Goal: Task Accomplishment & Management: Use online tool/utility

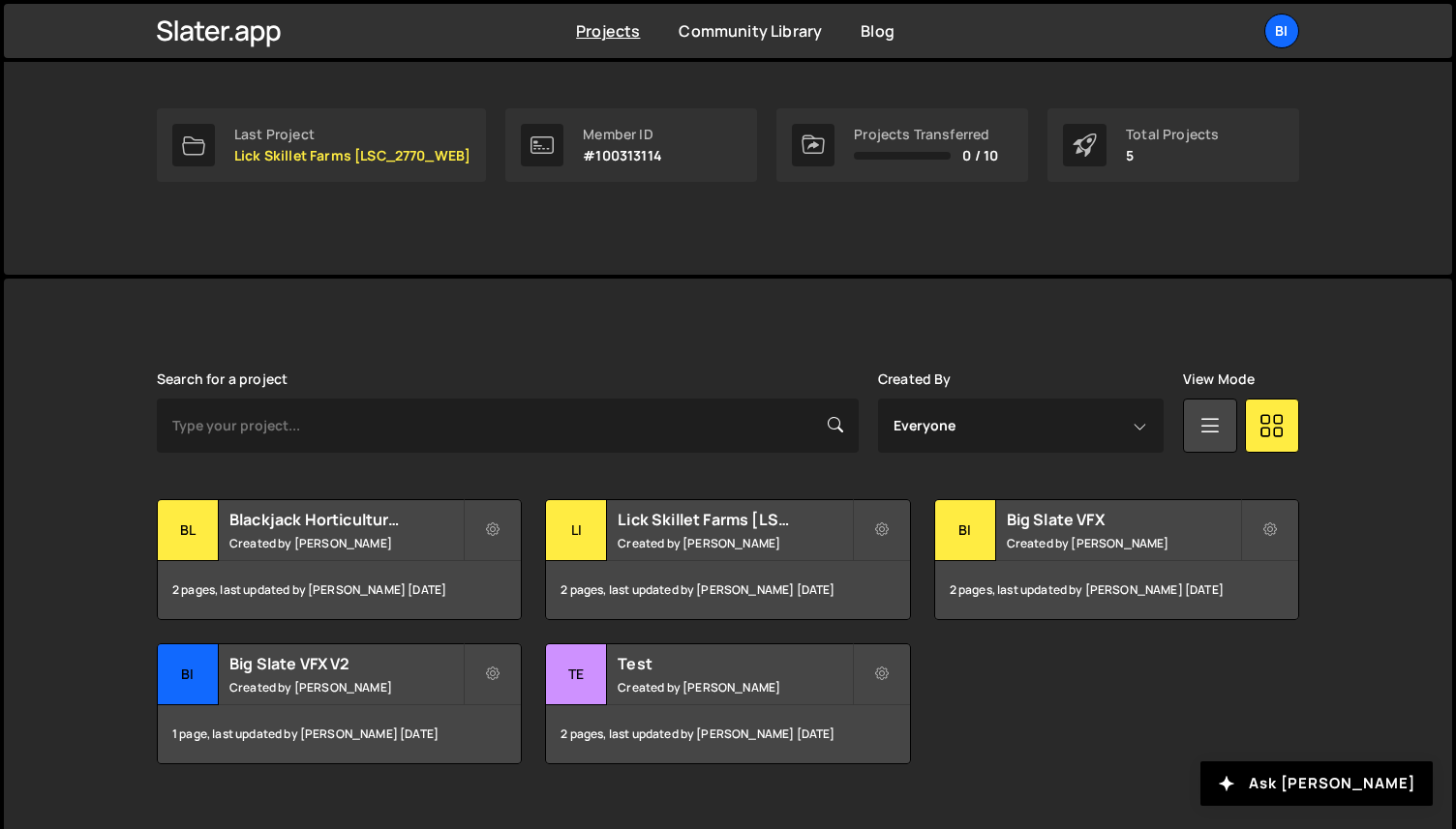
scroll to position [311, 0]
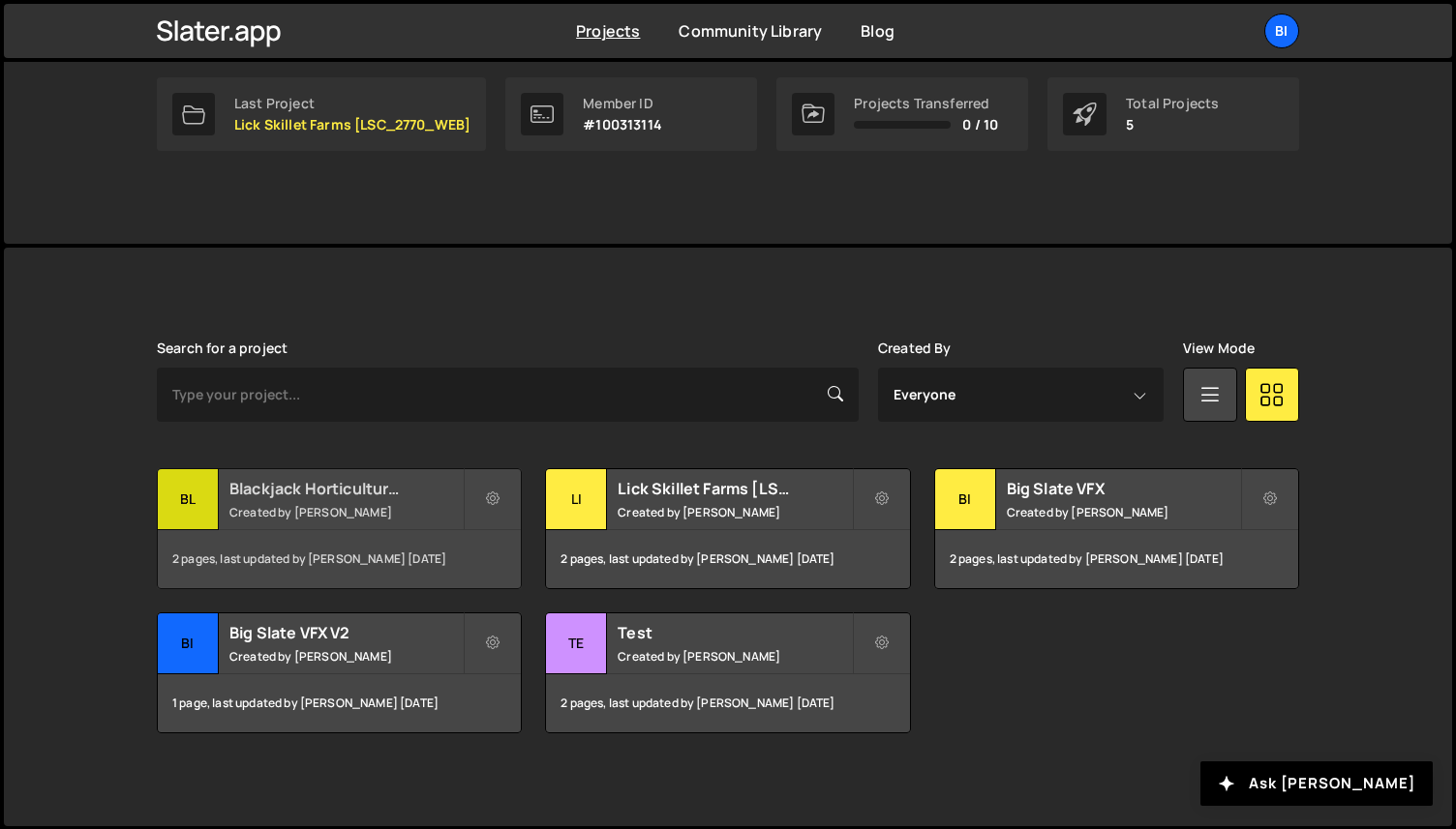
click at [355, 494] on h2 "Blackjack Horticulture [BJ_2719_WEBDEV]" at bounding box center [346, 489] width 233 height 22
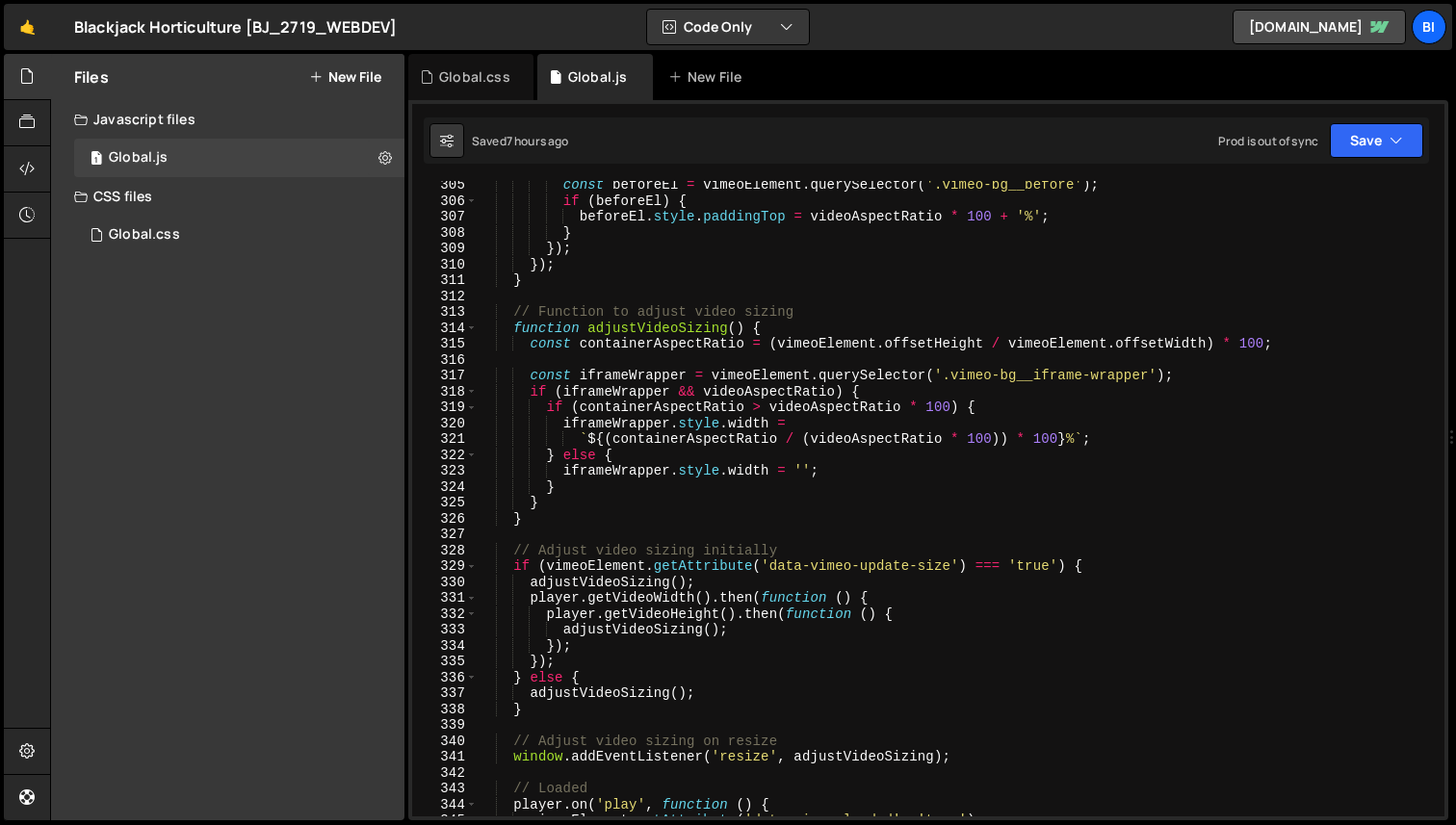
scroll to position [5013, 0]
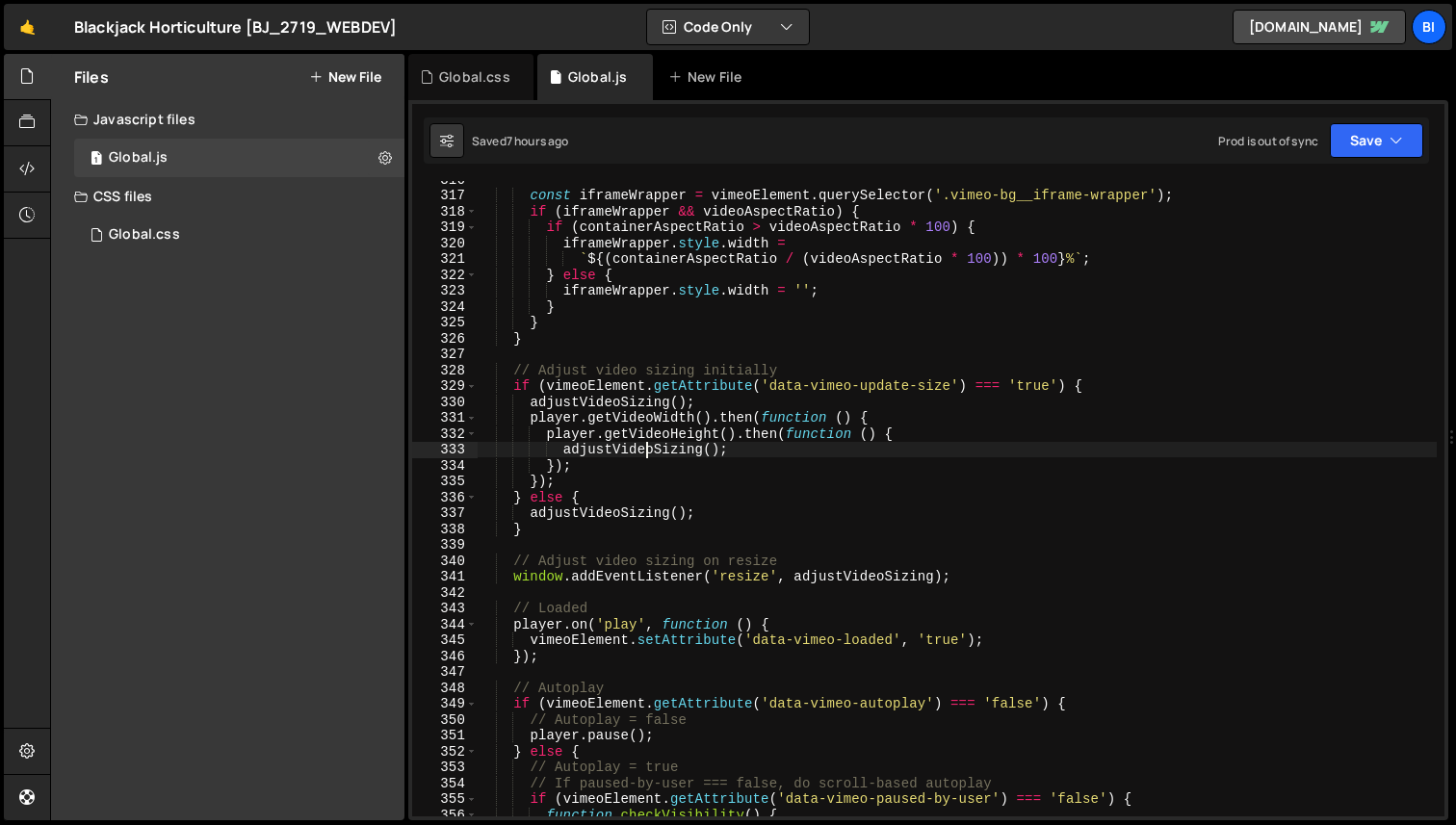
click at [643, 442] on div "const iframeWrapper = vimeoElement . querySelector ( '.vimeo-bg__iframe-wrapper…" at bounding box center [957, 505] width 960 height 667
type textarea "});"
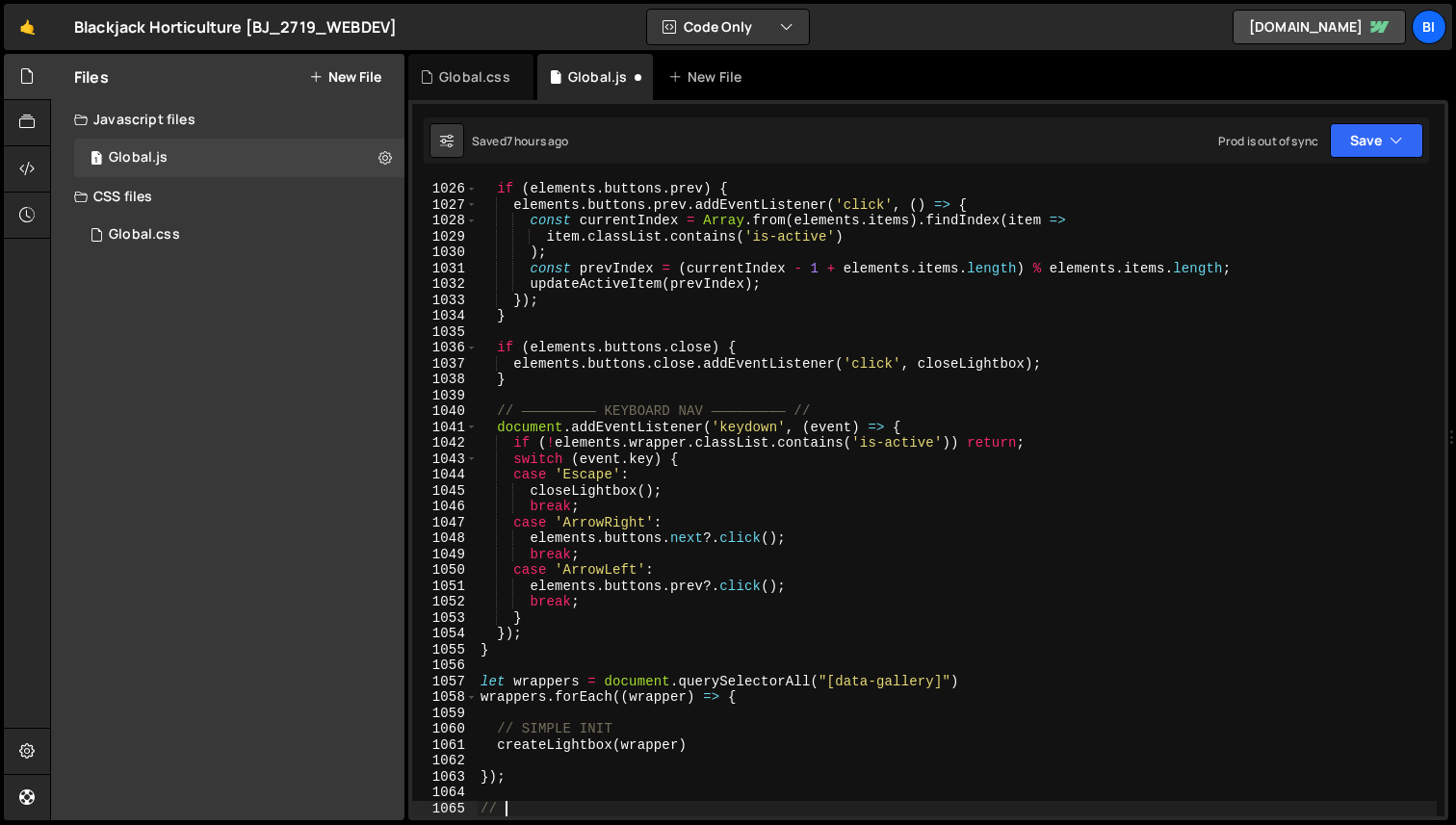
scroll to position [16299, 0]
type textarea "// Custom cursor"
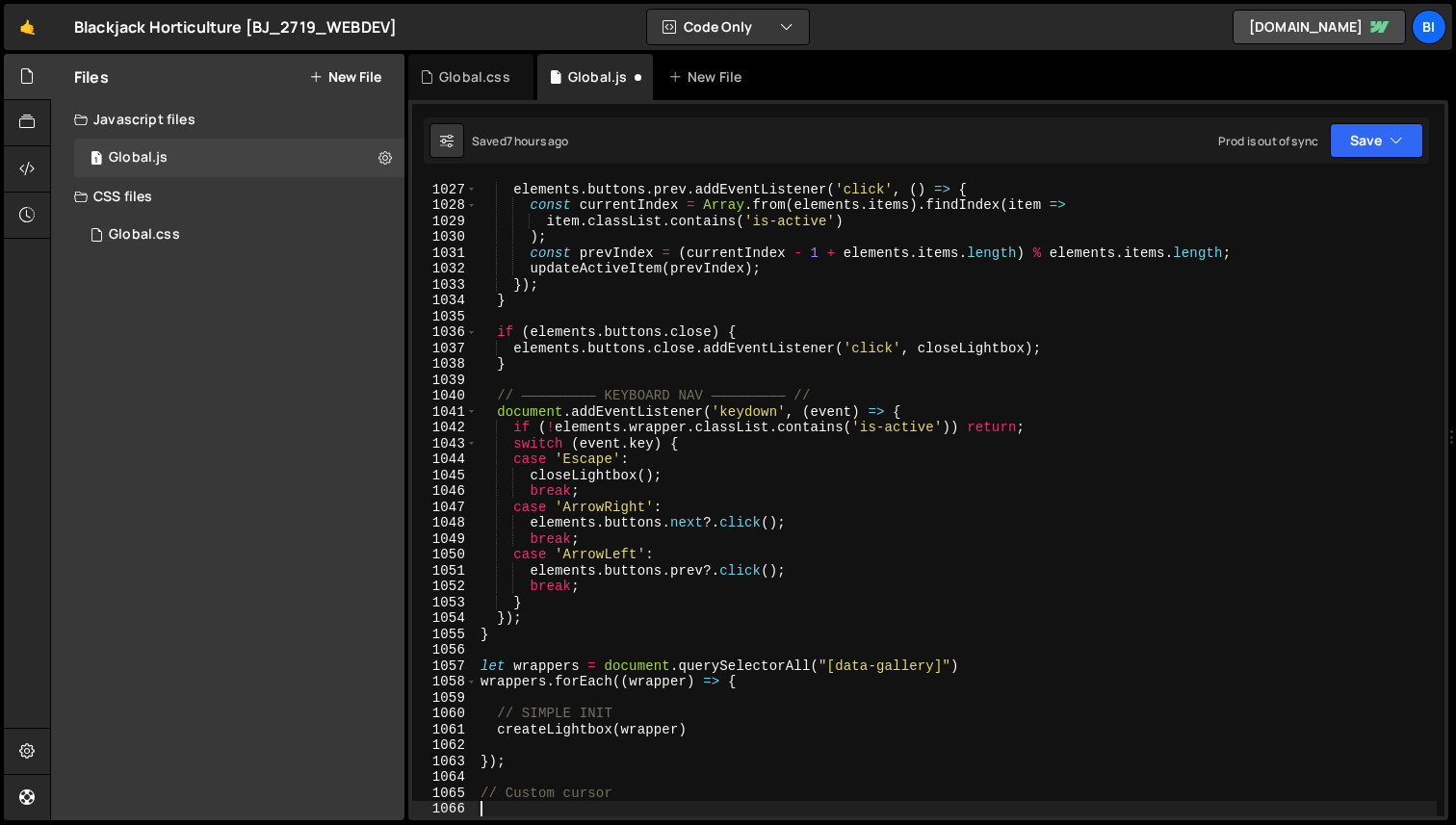
paste textarea "});"
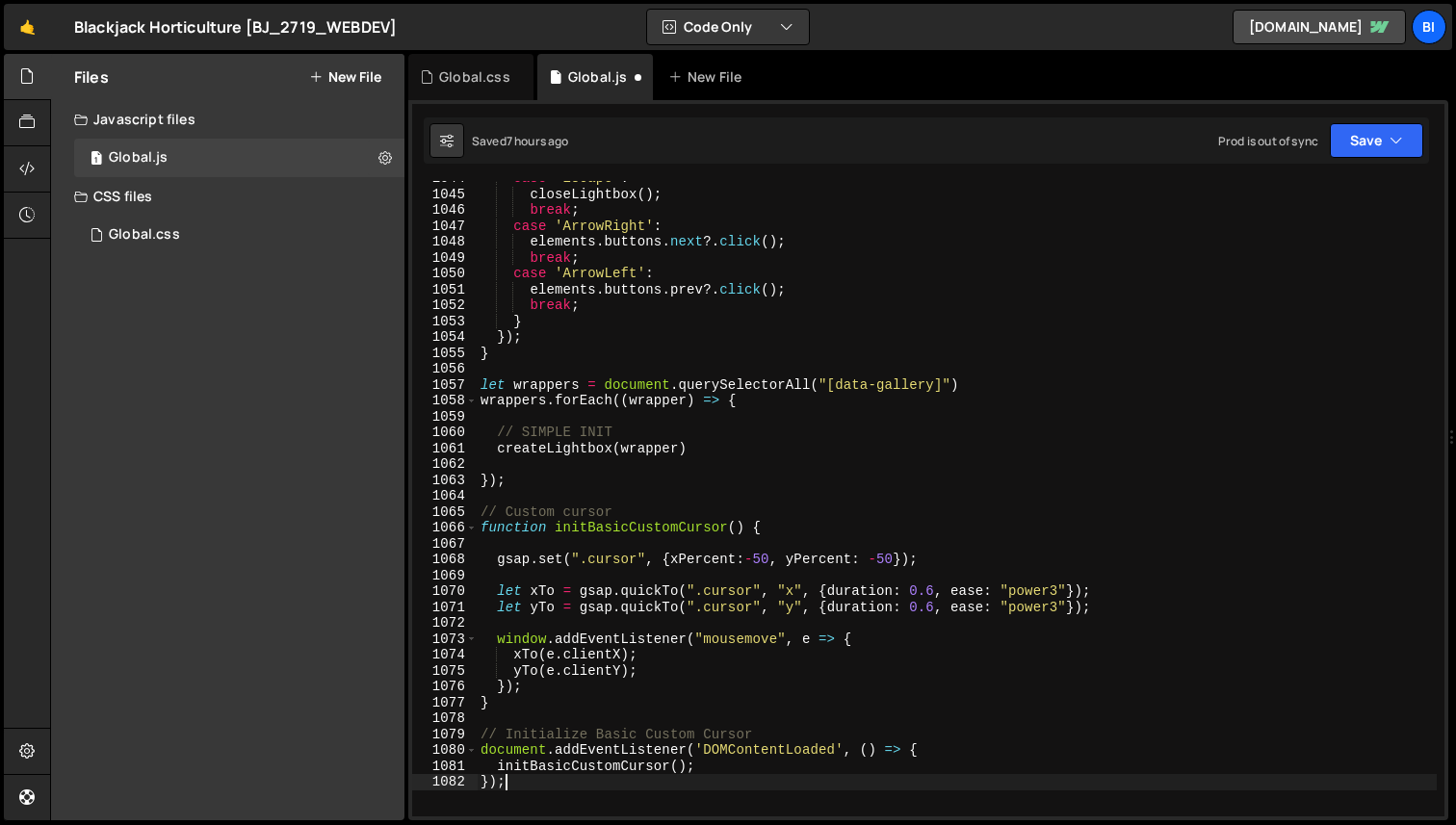
scroll to position [16701, 0]
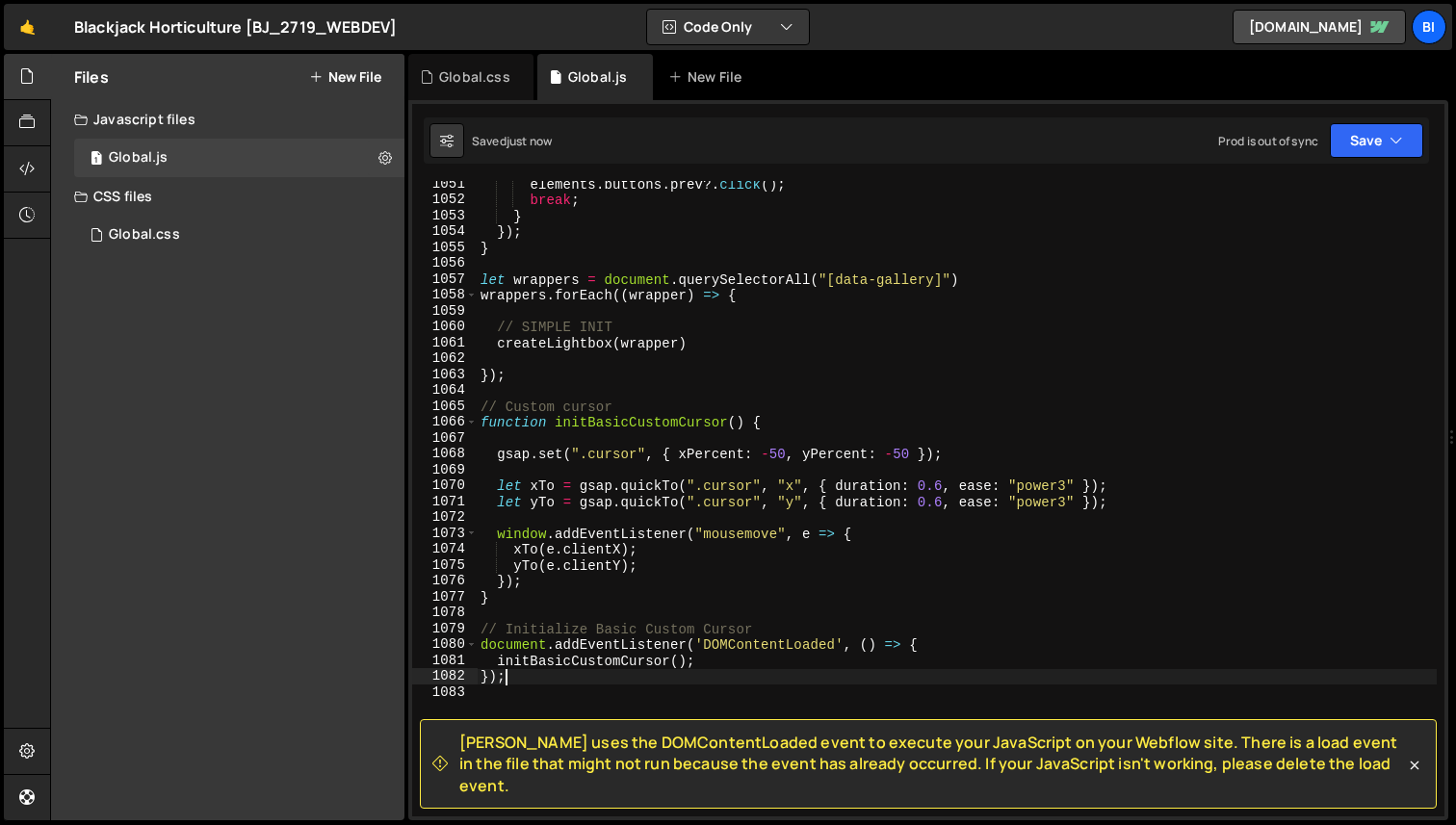
click at [550, 650] on div "elements . buttons . prev ?. click ( ) ; break ; } }) ; } let wrappers = docume…" at bounding box center [957, 510] width 960 height 667
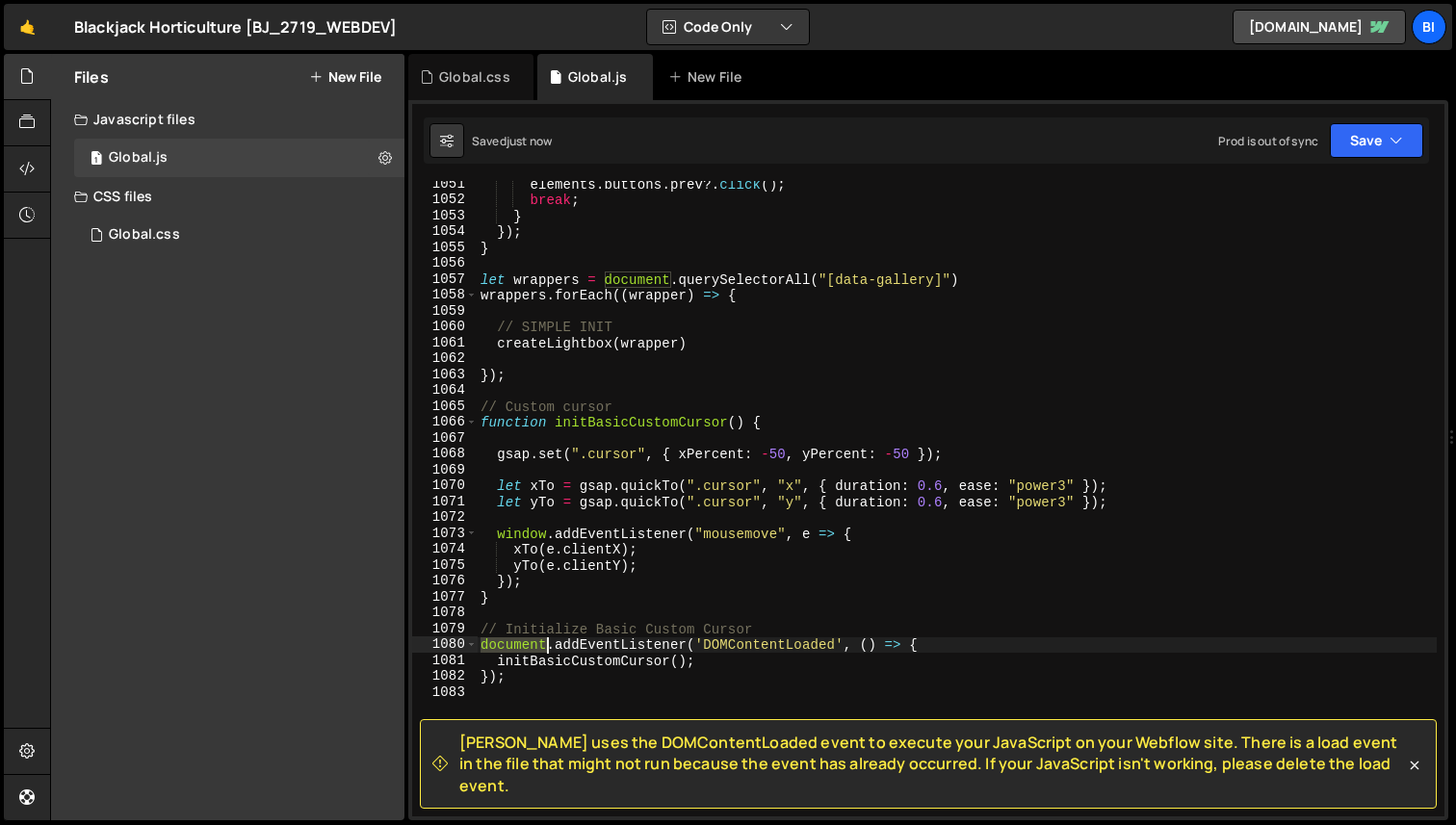
click at [550, 650] on div "elements . buttons . prev ?. click ( ) ; break ; } }) ; } let wrappers = docume…" at bounding box center [957, 510] width 960 height 667
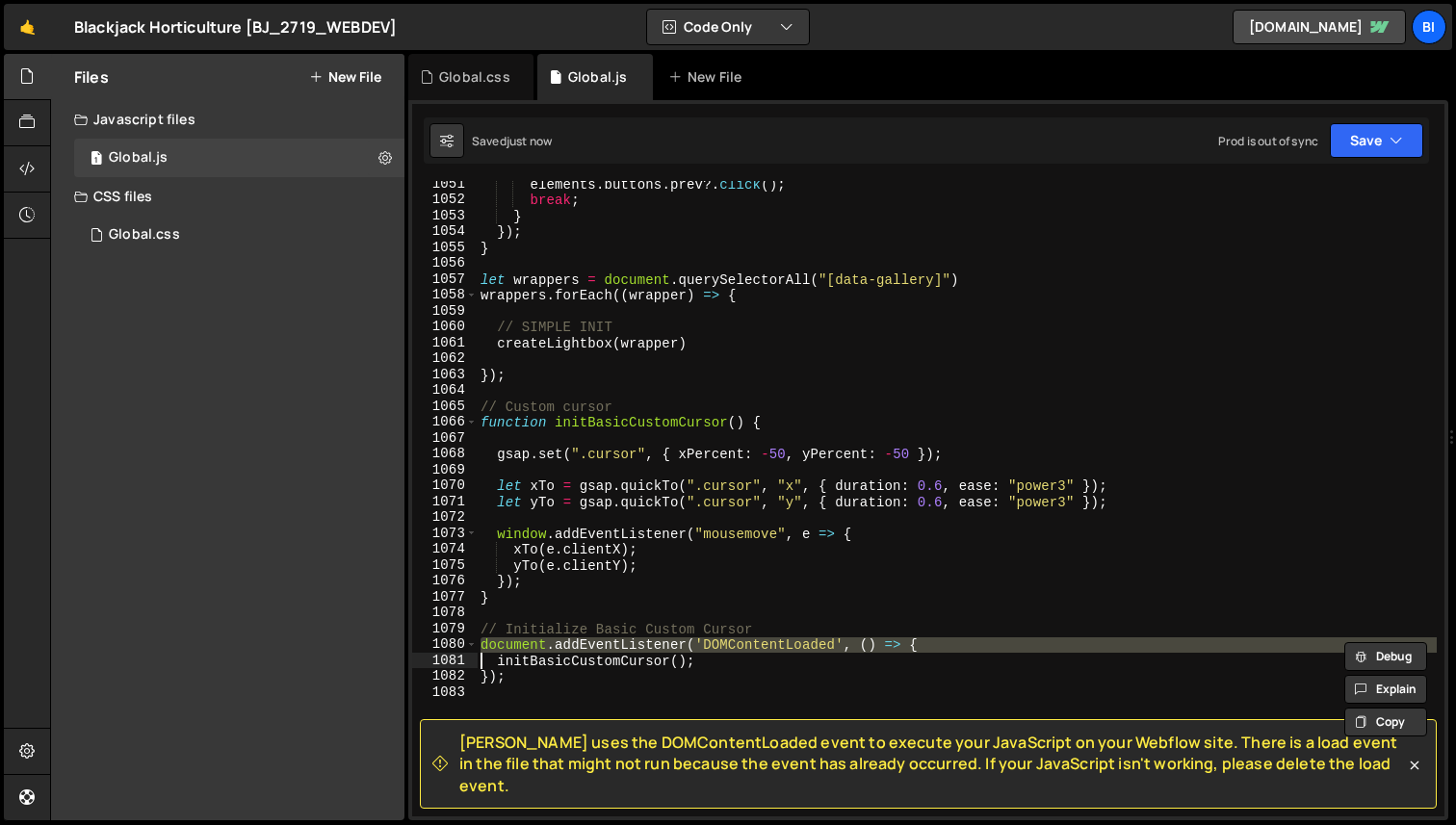
type textarea "initBasicCustomCursor();"
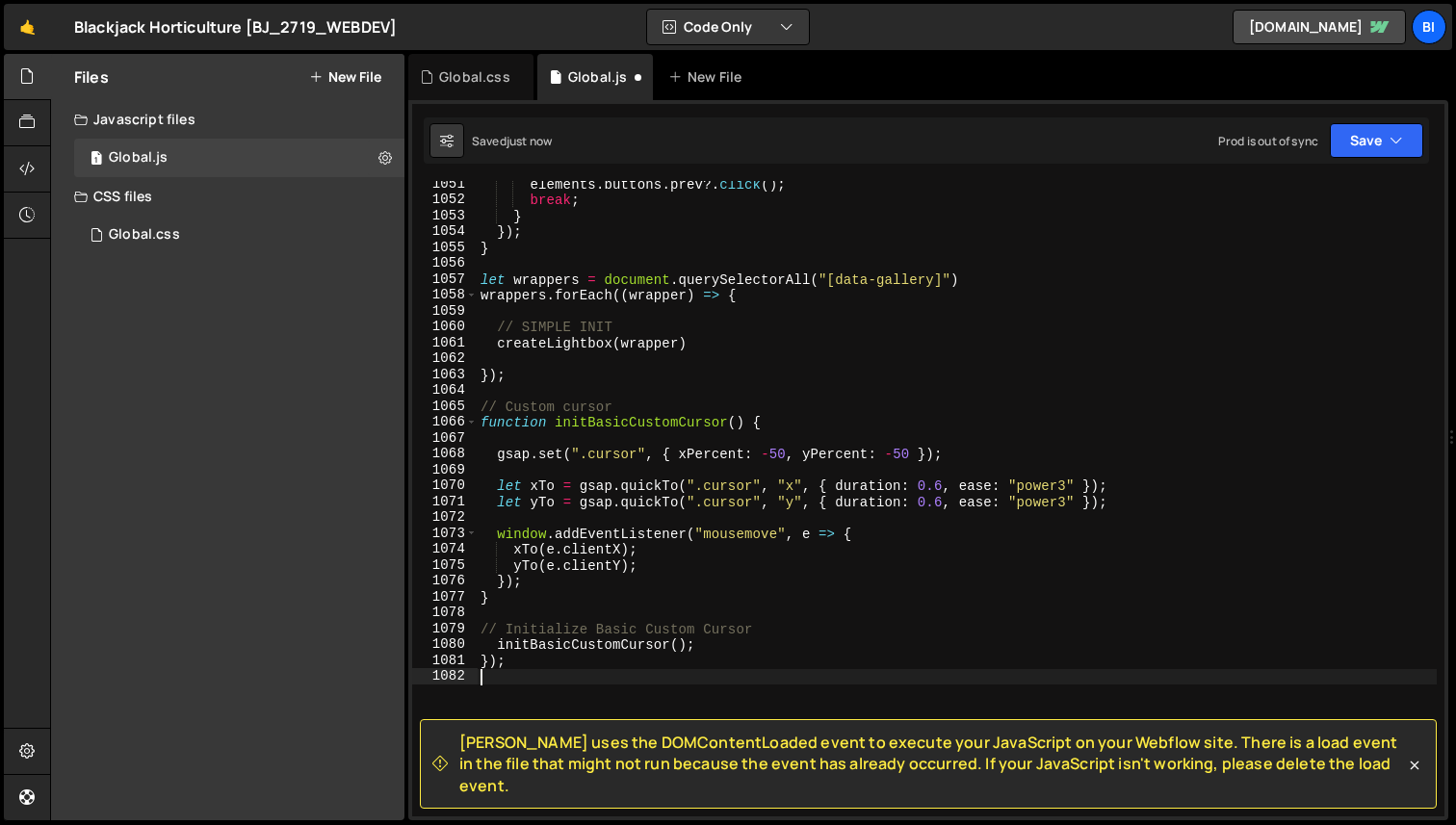
click at [521, 669] on div "elements . buttons . prev ?. click ( ) ; break ; } }) ; } let wrappers = docume…" at bounding box center [957, 510] width 960 height 667
click at [534, 658] on div "elements . buttons . prev ?. click ( ) ; break ; } }) ; } let wrappers = docume…" at bounding box center [957, 510] width 960 height 667
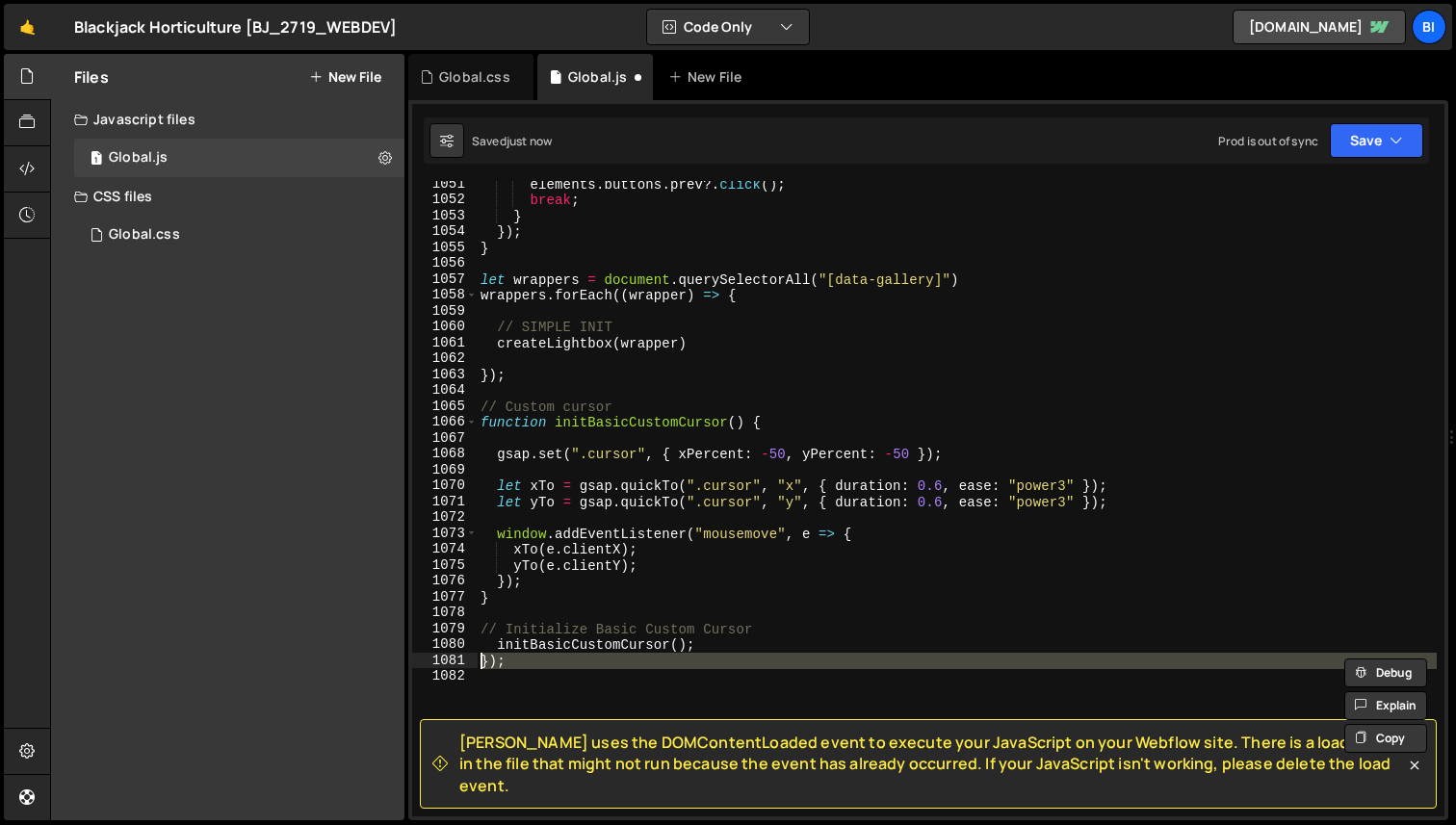
click at [534, 658] on div "elements . buttons . prev ?. click ( ) ; break ; } }) ; } let wrappers = docume…" at bounding box center [957, 510] width 960 height 667
type textarea "});"
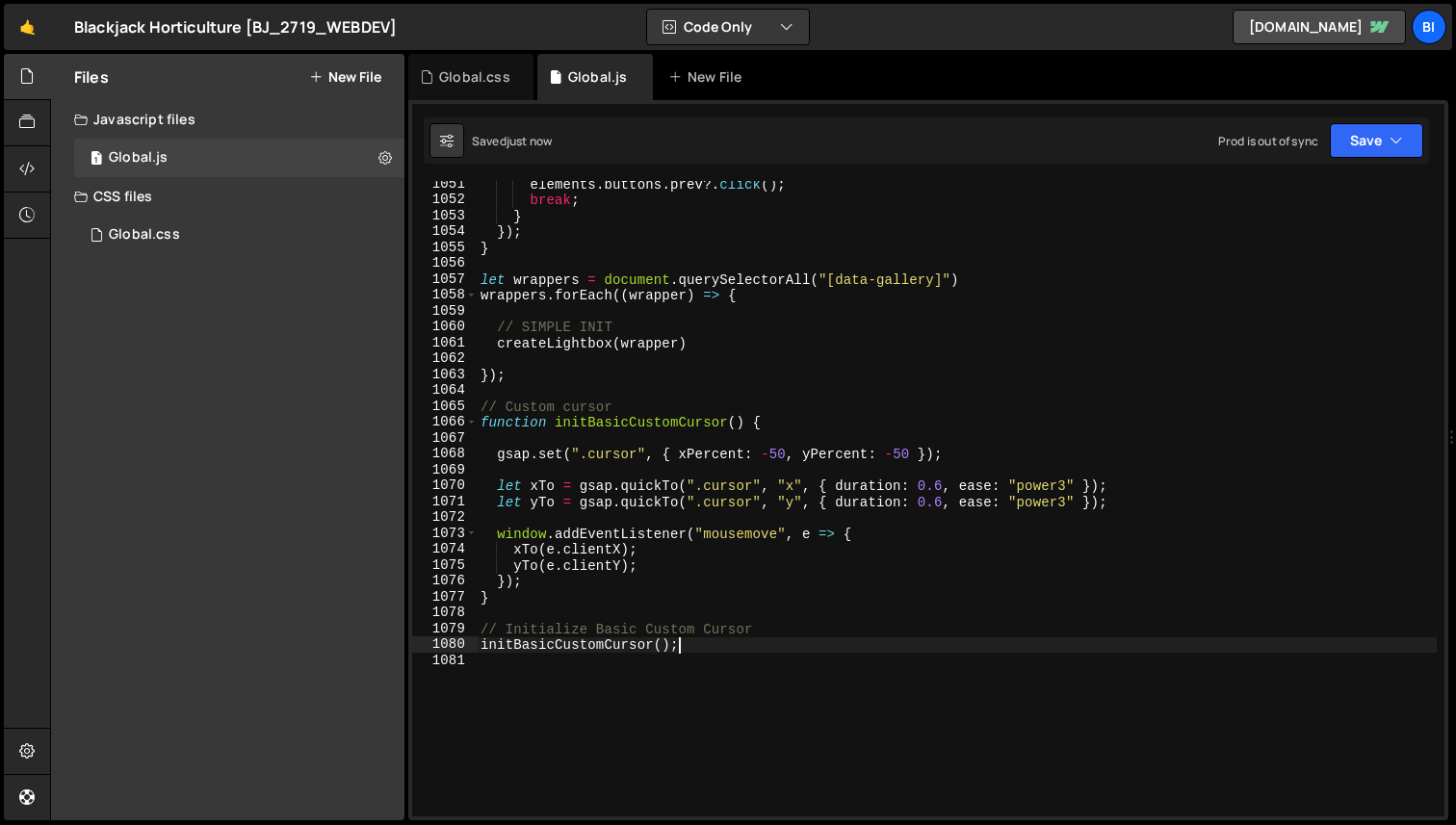
click at [689, 648] on div "elements . buttons . prev ?. click ( ) ; break ; } }) ; } let wrappers = docume…" at bounding box center [957, 510] width 960 height 667
type textarea "initBasicCustomCursor();"
click at [456, 71] on div "Global.css" at bounding box center [474, 77] width 71 height 20
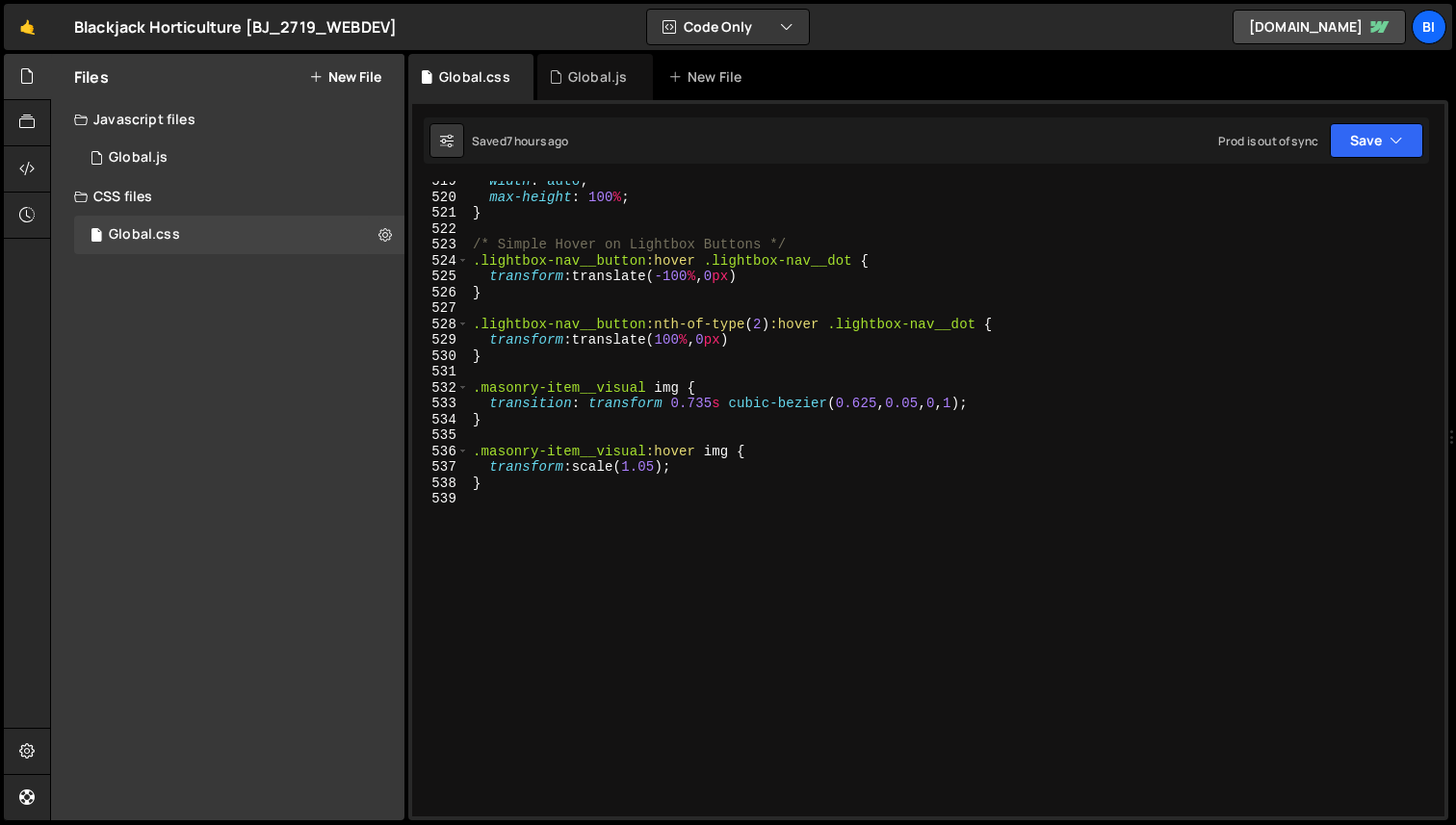
scroll to position [8236, 0]
click at [707, 584] on div "width : auto ; max-height : 100 % ; } /* Simple Hover on Lightbox Buttons */ .l…" at bounding box center [953, 507] width 967 height 667
type textarea "/"
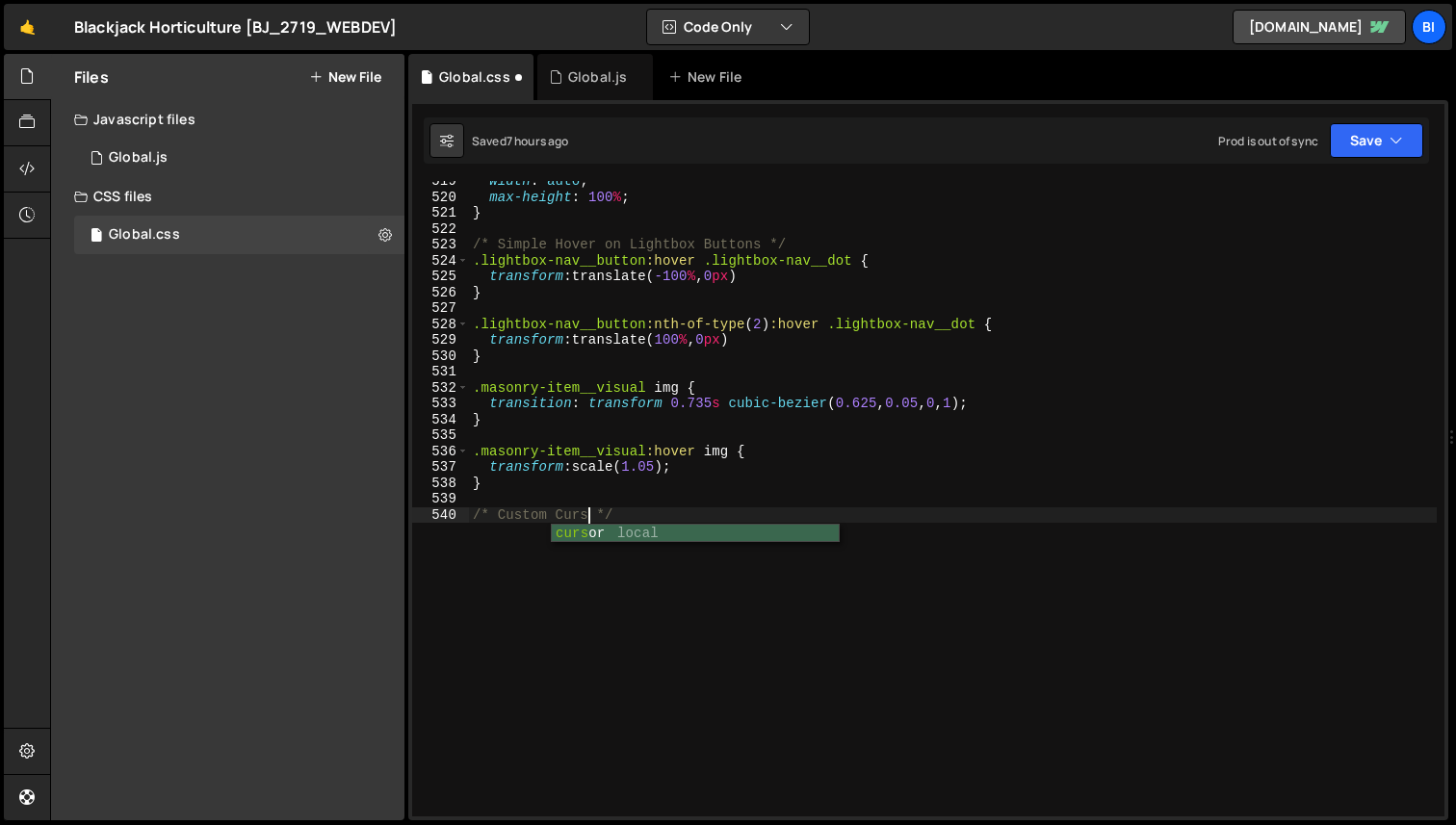
type textarea "/* Custom Cursor */"
click at [660, 511] on div "width : auto ; max-height : 100 % ; } /* Simple Hover on Lightbox Buttons */ .l…" at bounding box center [953, 507] width 967 height 667
paste textarea "}"
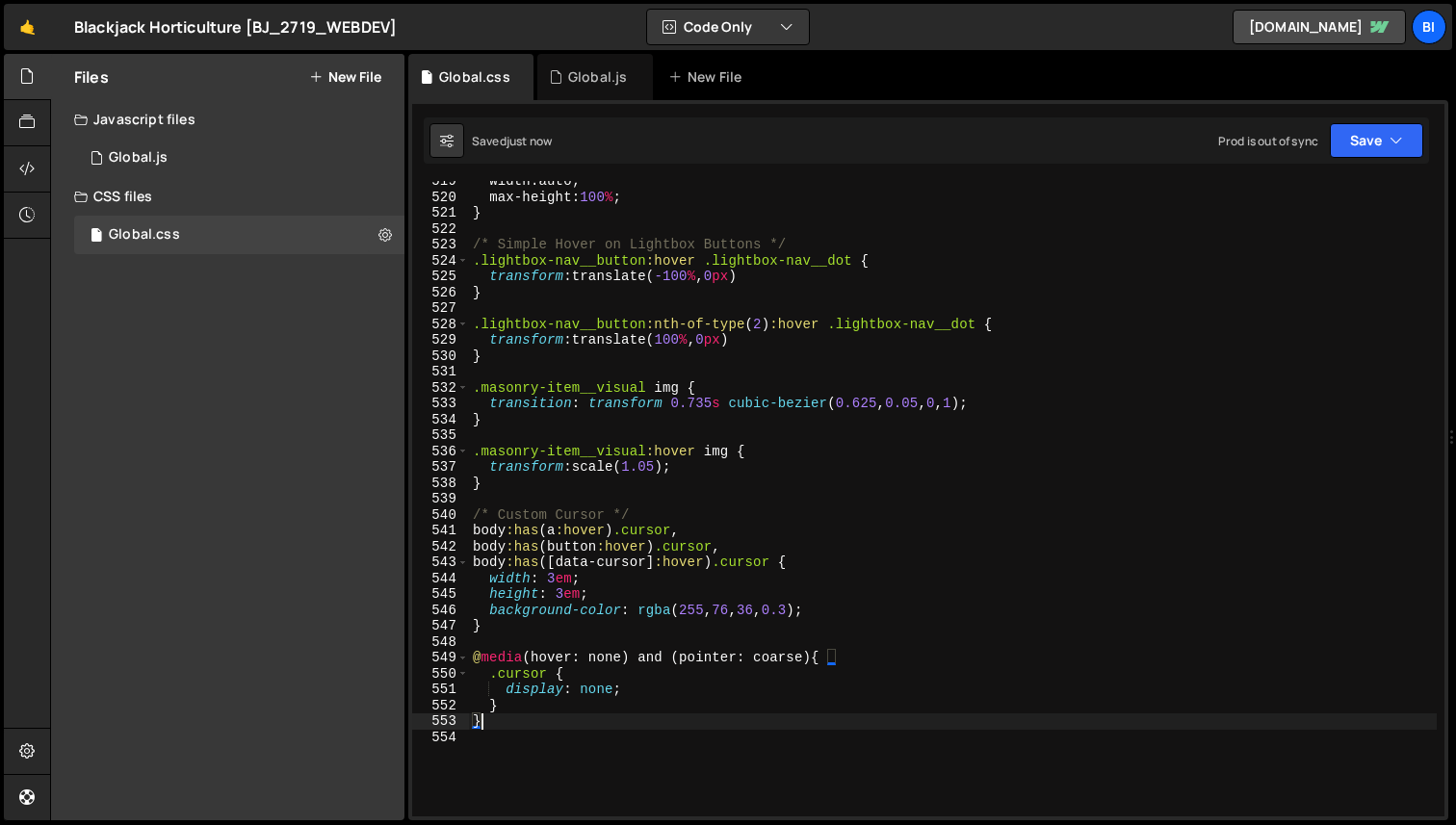
click at [829, 477] on div "width : auto ; max-height : 100 % ; } /* Simple Hover on Lightbox Buttons */ .l…" at bounding box center [953, 507] width 967 height 667
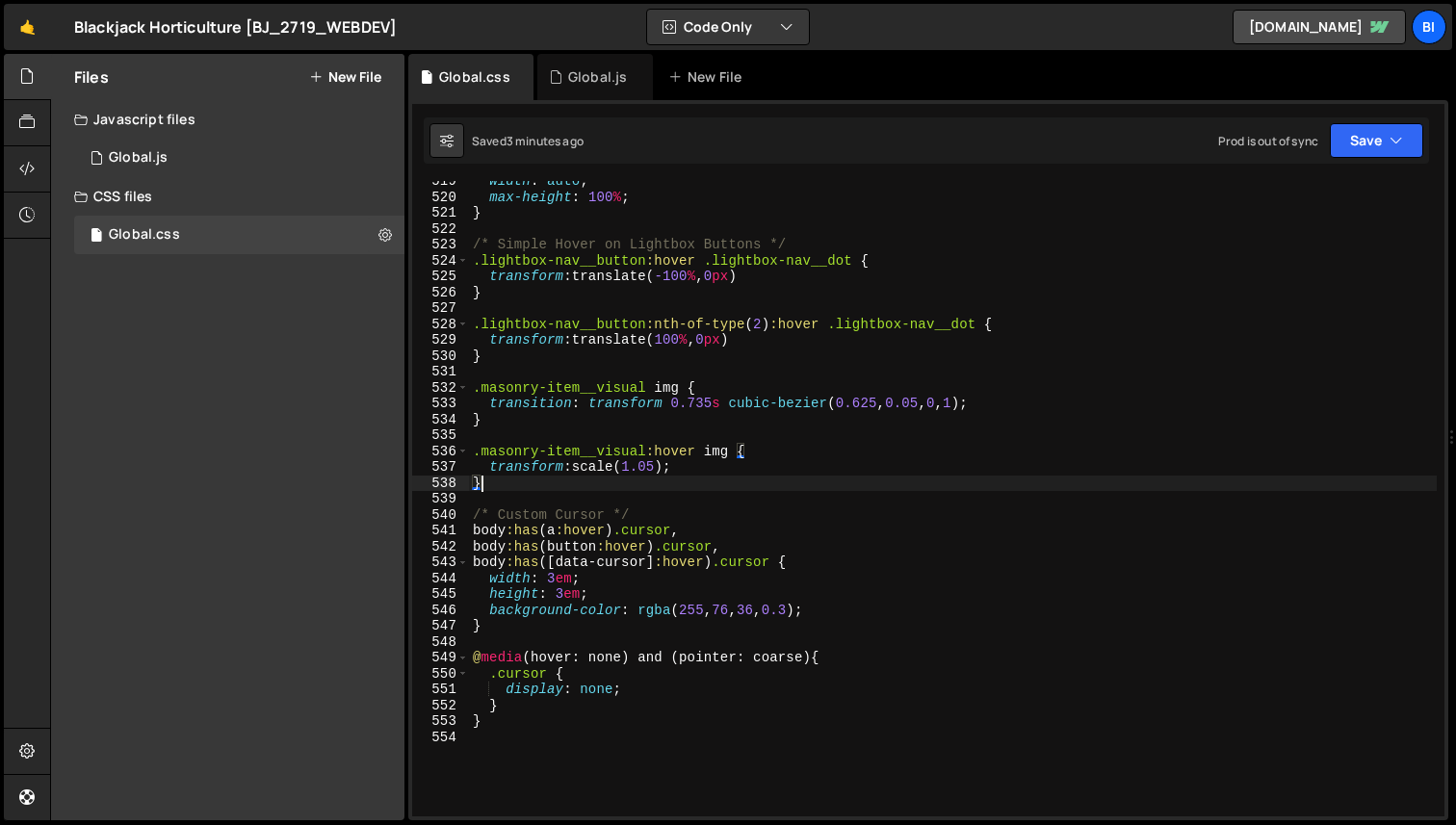
click at [767, 612] on div "width : auto ; max-height : 100 % ; } /* Simple Hover on Lightbox Buttons */ .l…" at bounding box center [953, 507] width 967 height 667
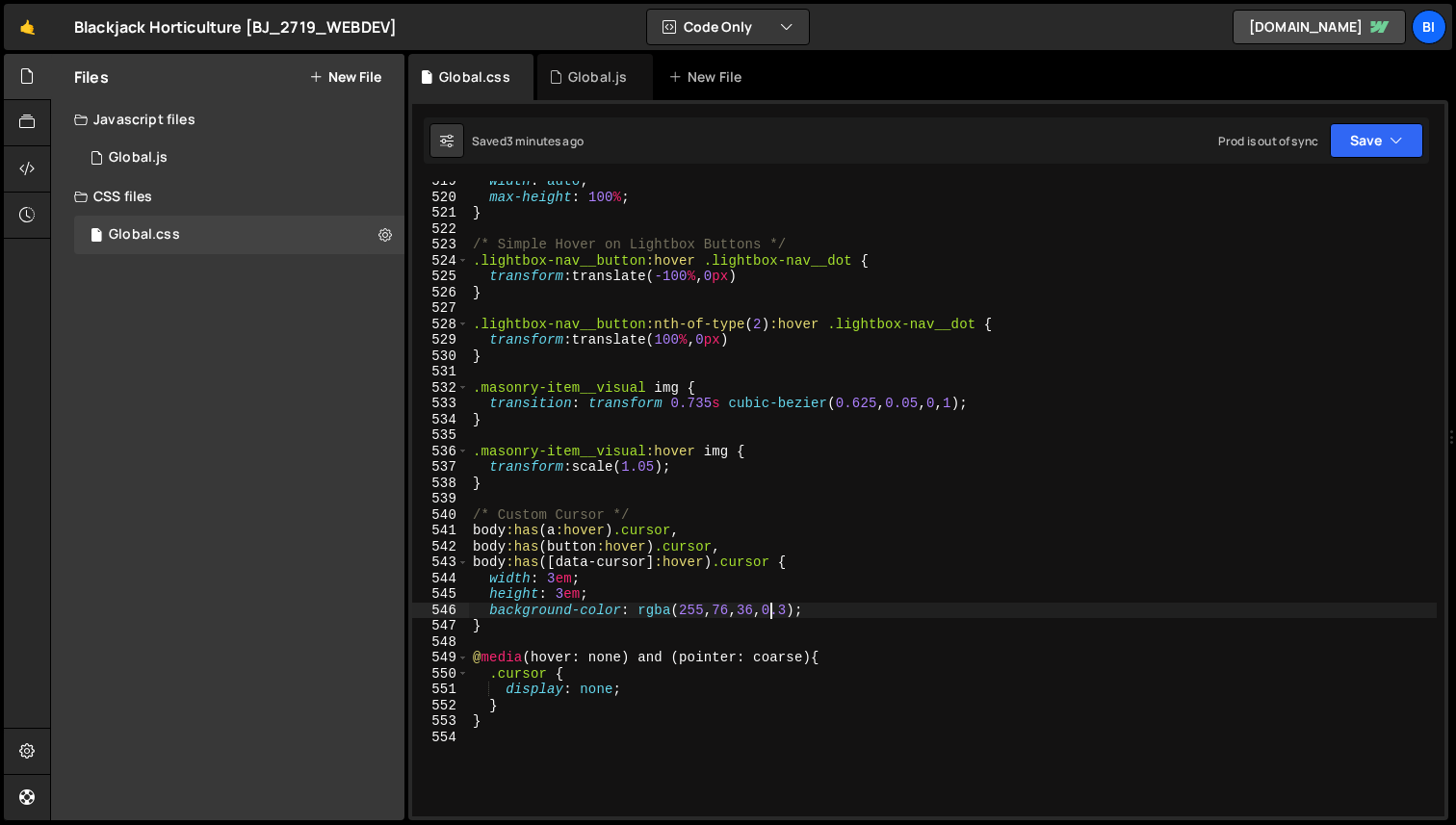
click at [767, 612] on div "width : auto ; max-height : 100 % ; } /* Simple Hover on Lightbox Buttons */ .l…" at bounding box center [953, 507] width 967 height 667
paste textarea "111"
click at [728, 609] on div "width : auto ; max-height : 100 % ; } /* Simple Hover on Lightbox Buttons */ .l…" at bounding box center [953, 507] width 967 height 667
paste textarea "98"
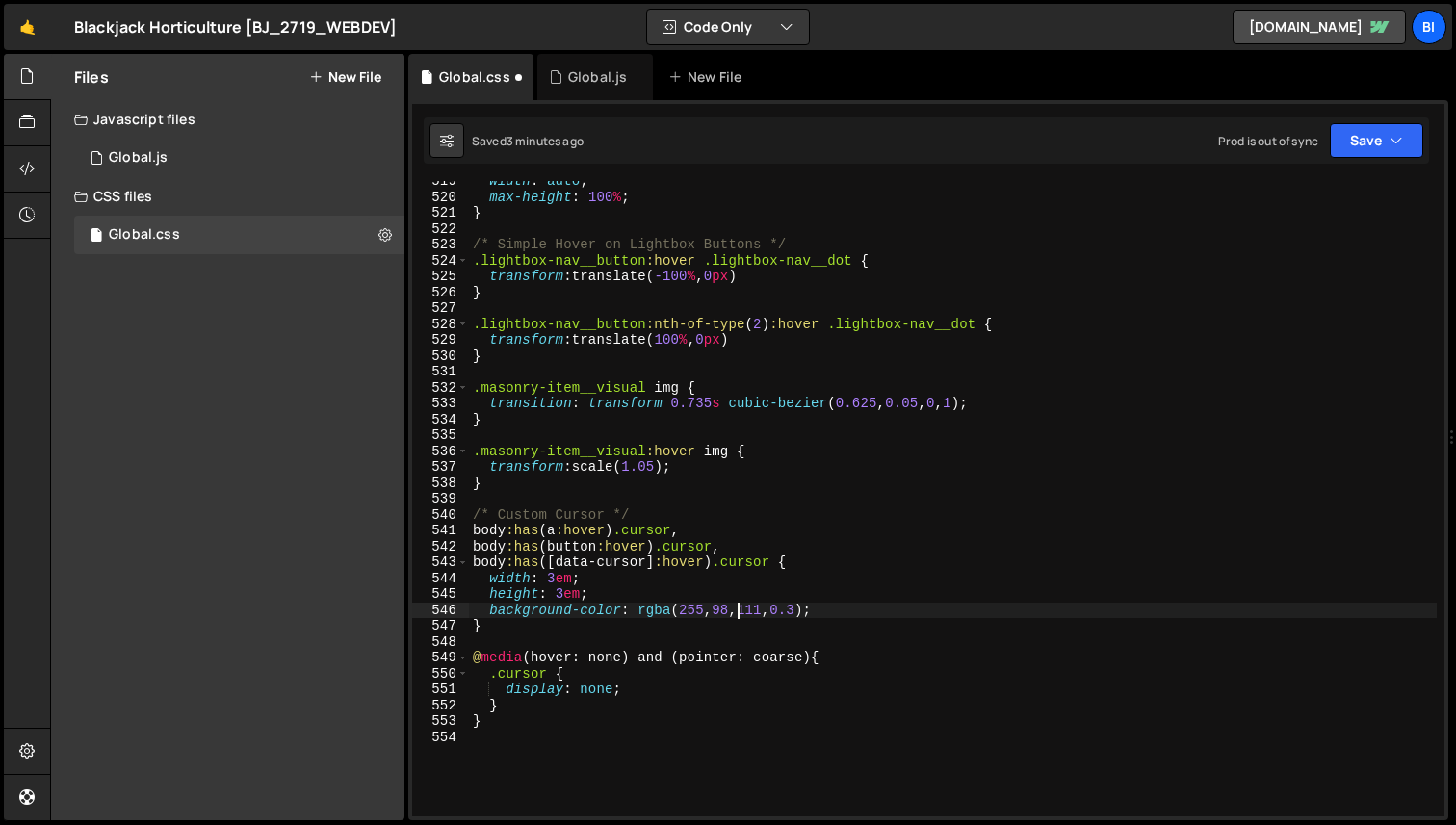
click at [691, 605] on div "width : auto ; max-height : 100 % ; } /* Simple Hover on Lightbox Buttons */ .l…" at bounding box center [953, 507] width 967 height 667
paste textarea "72"
click at [868, 595] on div "width : auto ; max-height : 100 % ; } /* Simple Hover on Lightbox Buttons */ .l…" at bounding box center [953, 507] width 967 height 667
click at [812, 603] on div "width : auto ; max-height : 100 % ; } /* Simple Hover on Lightbox Buttons */ .l…" at bounding box center [953, 507] width 967 height 667
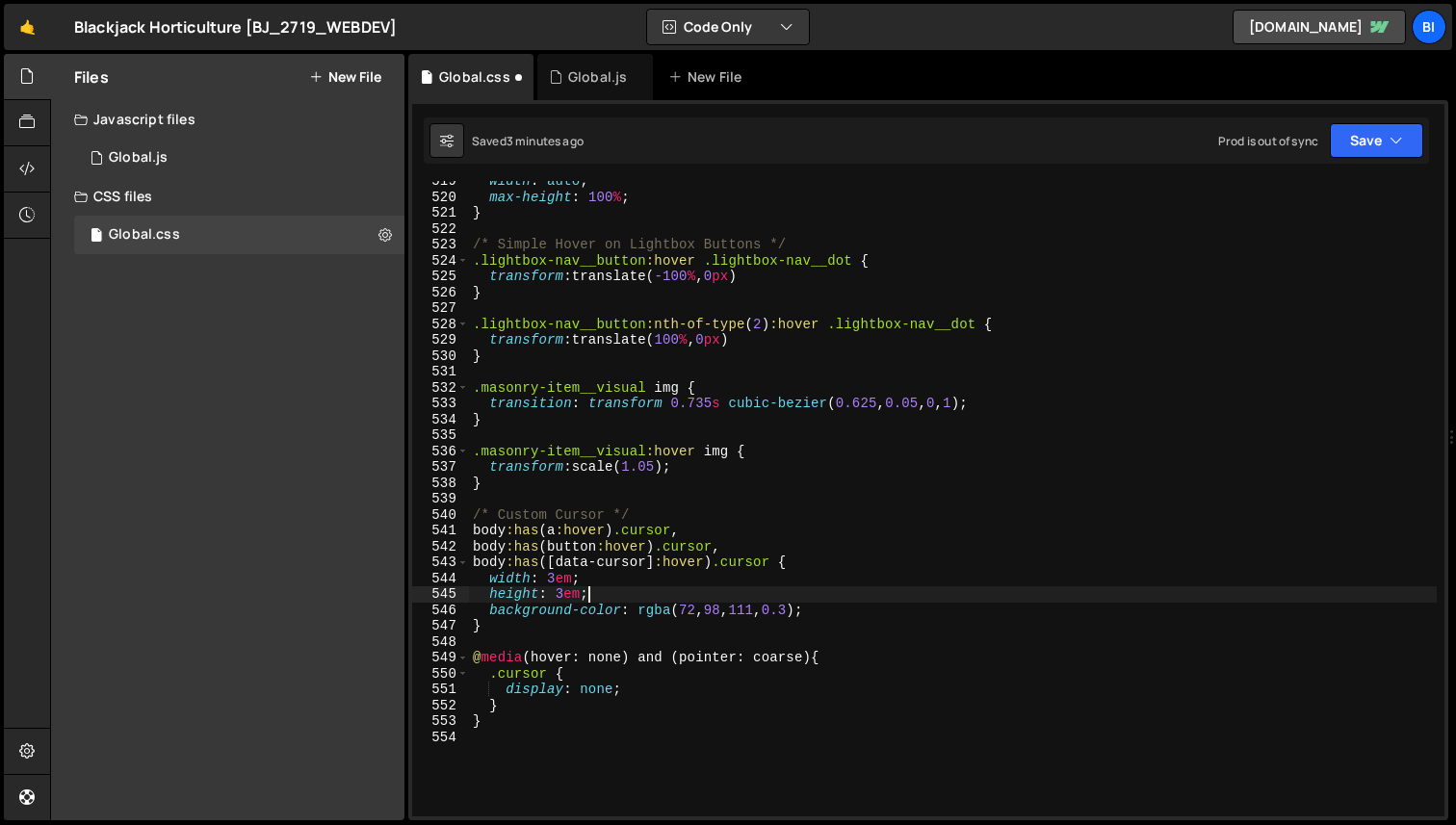
click at [870, 589] on div "width : auto ; max-height : 100 % ; } /* Simple Hover on Lightbox Buttons */ .l…" at bounding box center [953, 507] width 967 height 667
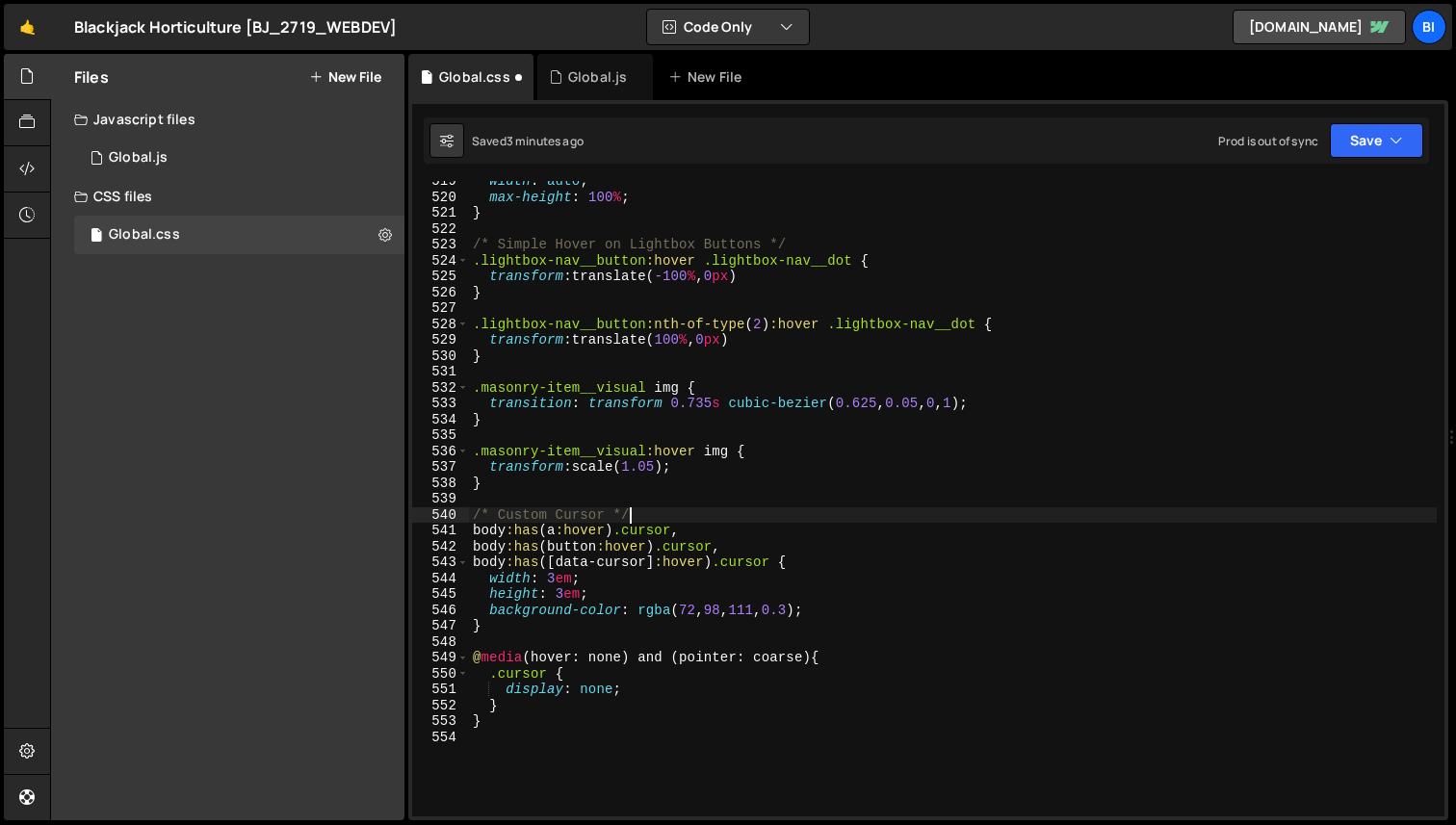
click at [866, 511] on div "width : auto ; max-height : 100 % ; } /* Simple Hover on Lightbox Buttons */ .l…" at bounding box center [953, 507] width 967 height 667
type textarea "/* Custom Cursor */"
click at [951, 638] on div "width : auto ; max-height : 100 % ; } /* Simple Hover on Lightbox Buttons */ .l…" at bounding box center [953, 507] width 967 height 667
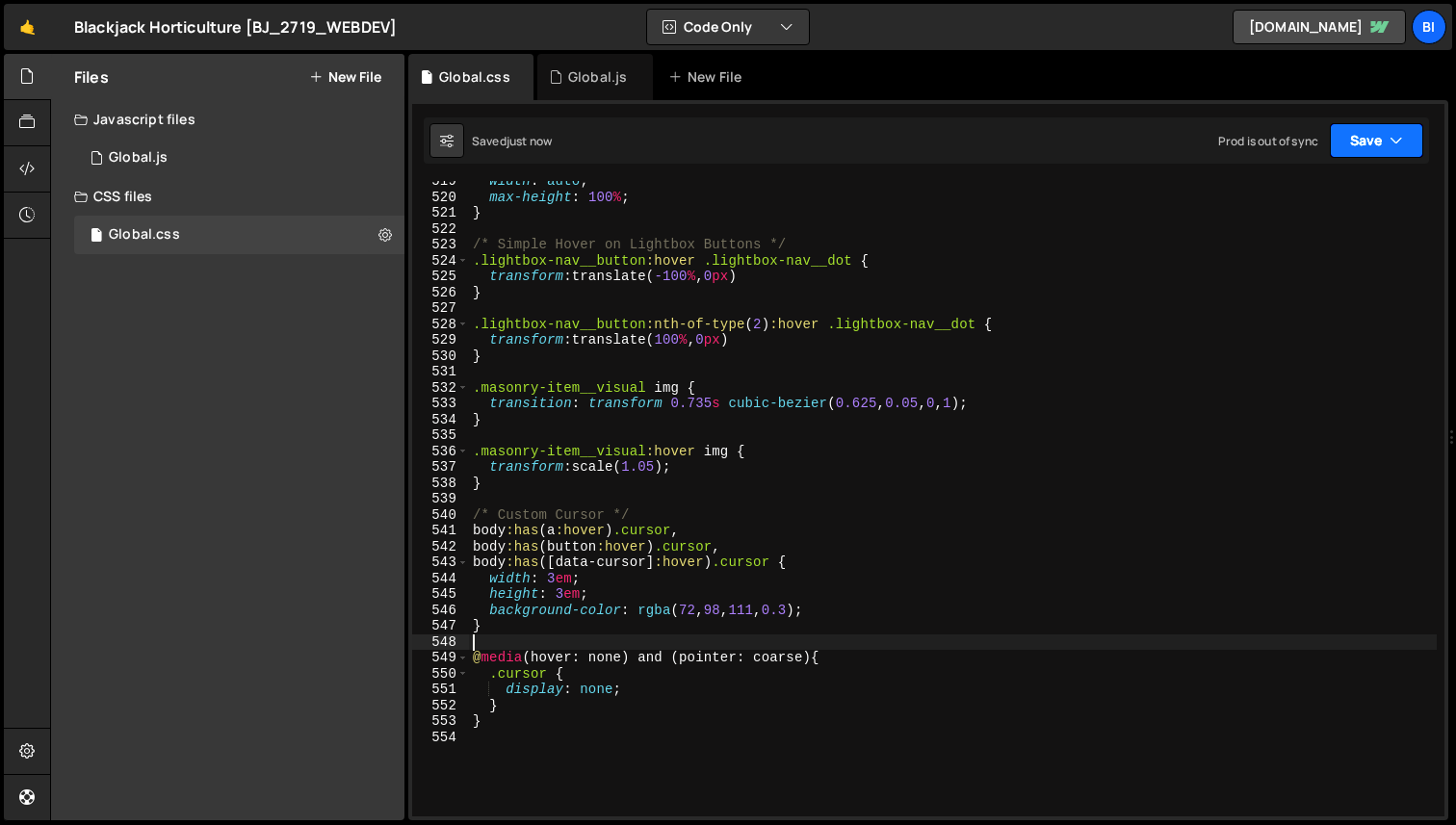
click at [1369, 138] on button "Save" at bounding box center [1376, 140] width 94 height 35
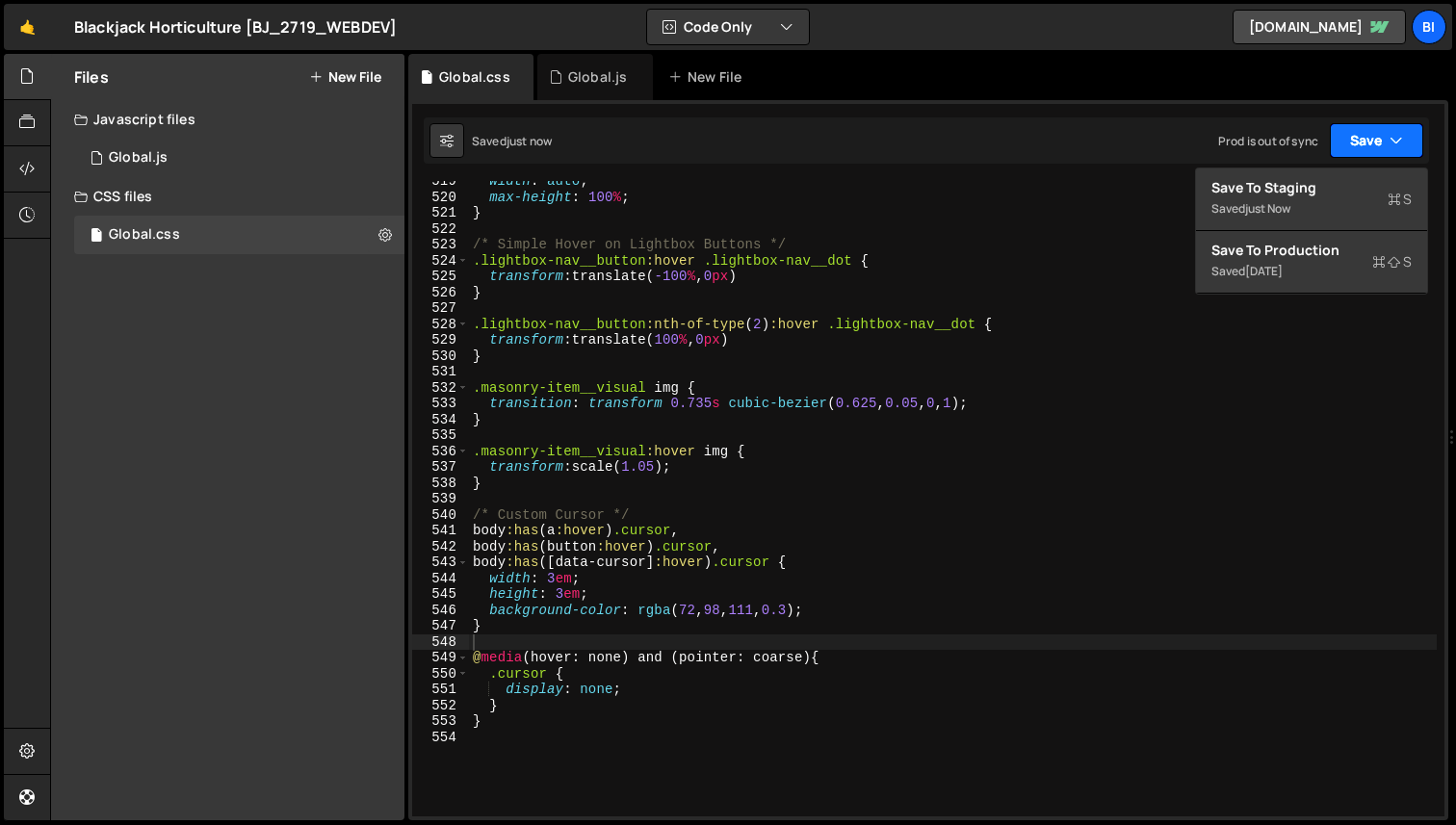
click at [1340, 152] on button "Save" at bounding box center [1376, 140] width 94 height 35
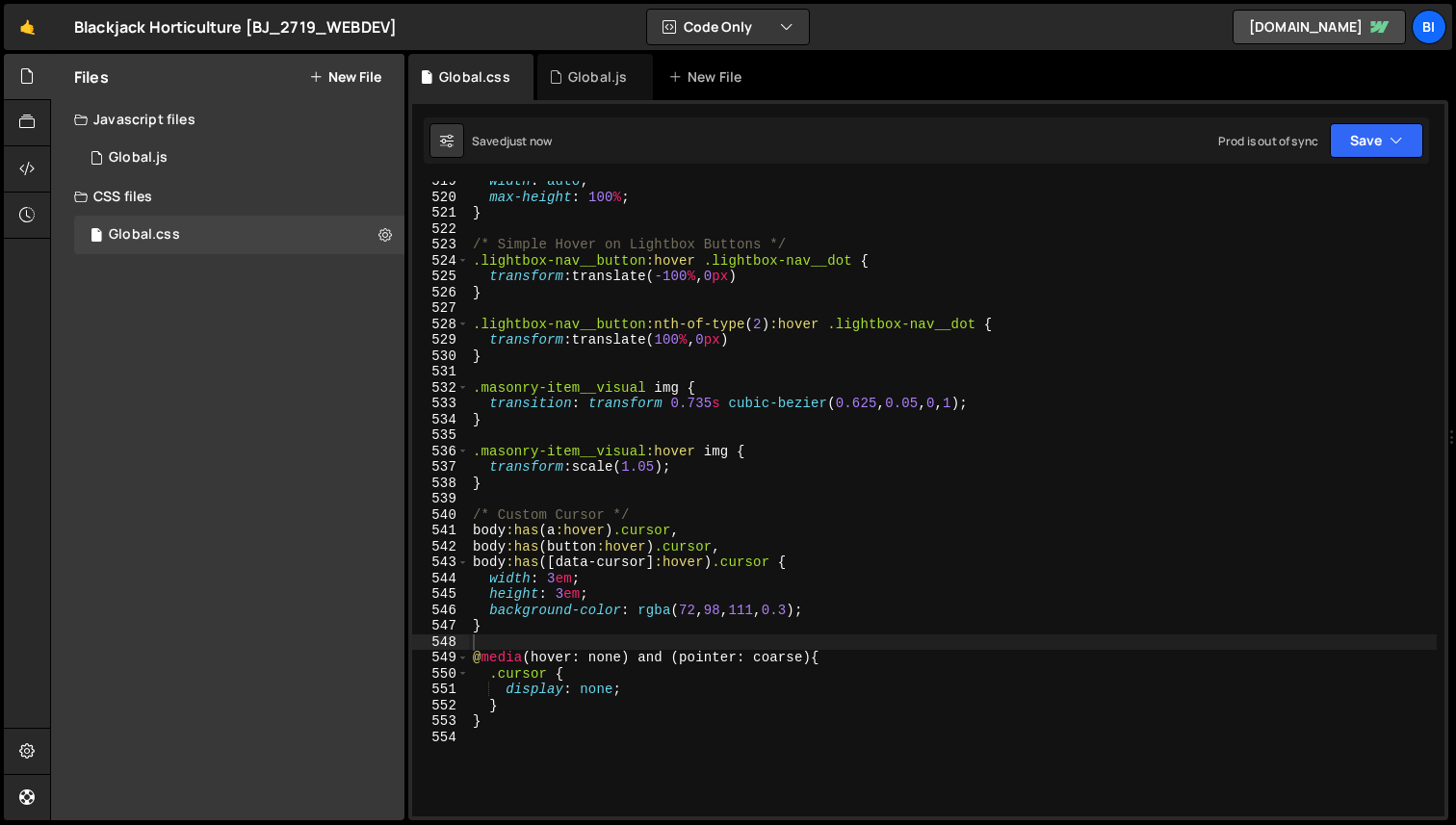
click at [866, 248] on div "width : auto ; max-height : 100 % ; } /* Simple Hover on Lightbox Buttons */ .l…" at bounding box center [953, 507] width 967 height 667
click at [553, 576] on div "width : auto ; max-height : 100 % ; } /* Simple Hover on Lightbox Buttons */ .l…" at bounding box center [953, 507] width 967 height 667
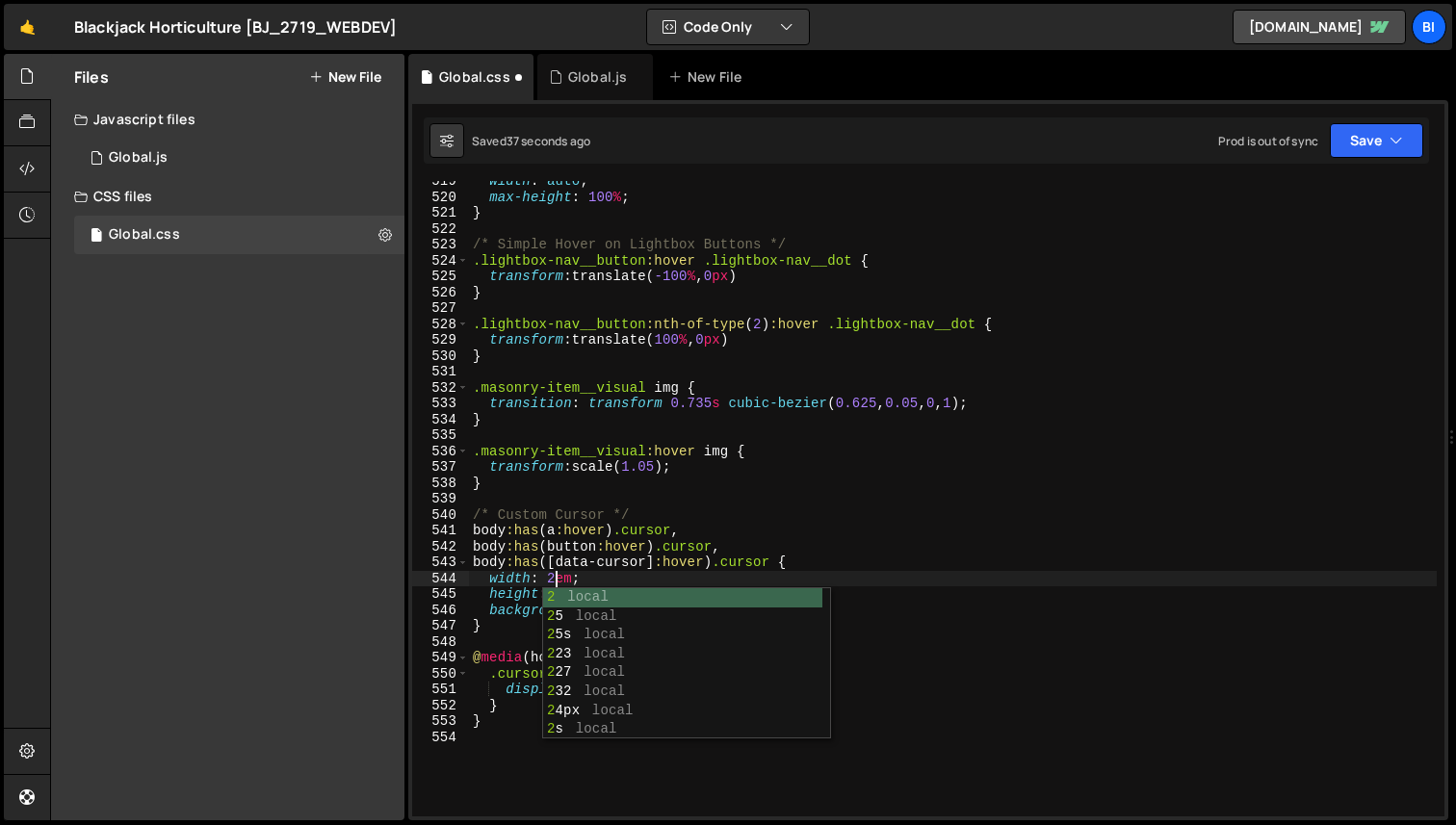
click at [561, 514] on div "width : auto ; max-height : 100 % ; } /* Simple Hover on Lightbox Buttons */ .l…" at bounding box center [953, 507] width 967 height 667
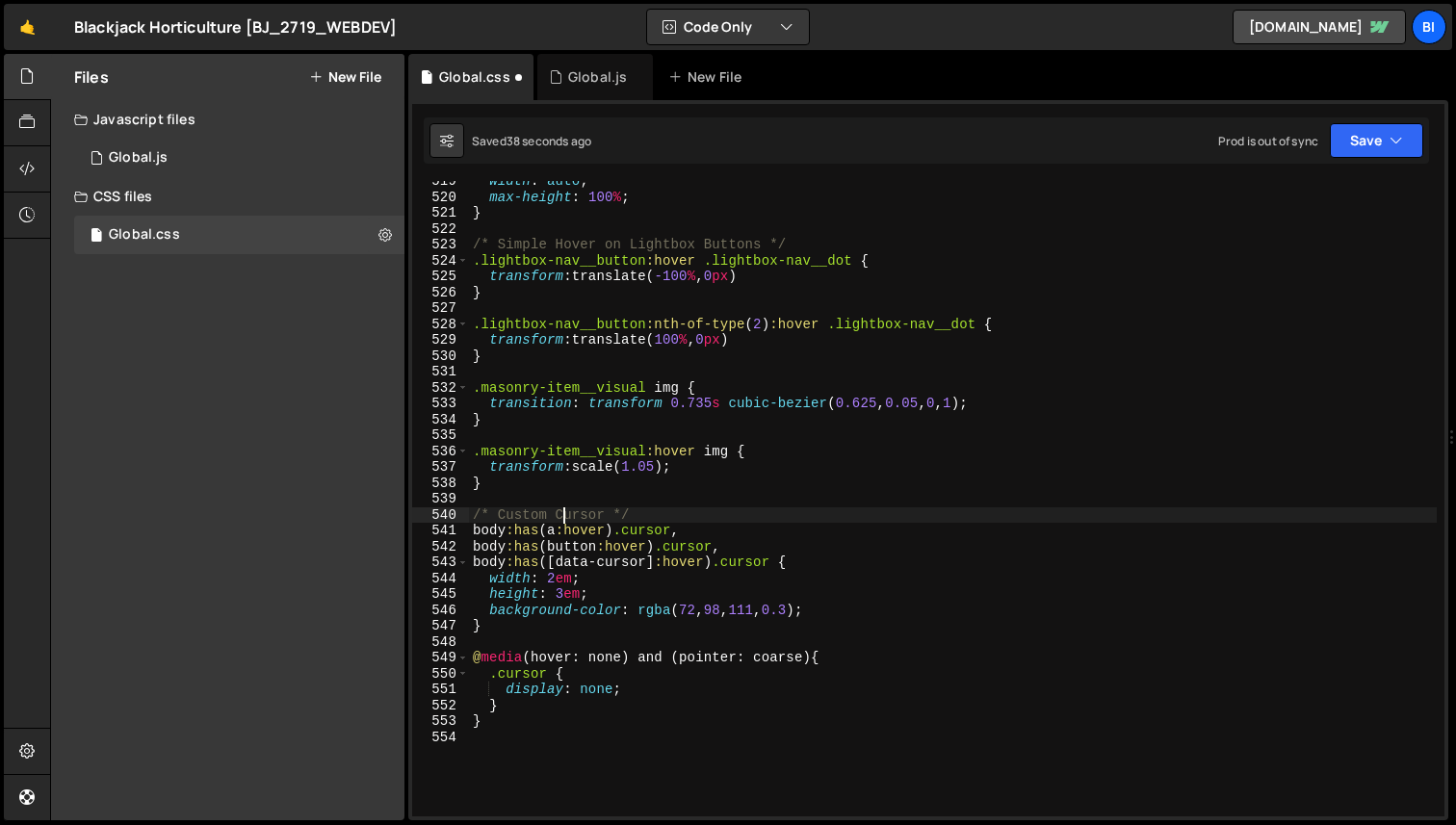
click at [563, 591] on div "width : auto ; max-height : 100 % ; } /* Simple Hover on Lightbox Buttons */ .l…" at bounding box center [953, 507] width 967 height 667
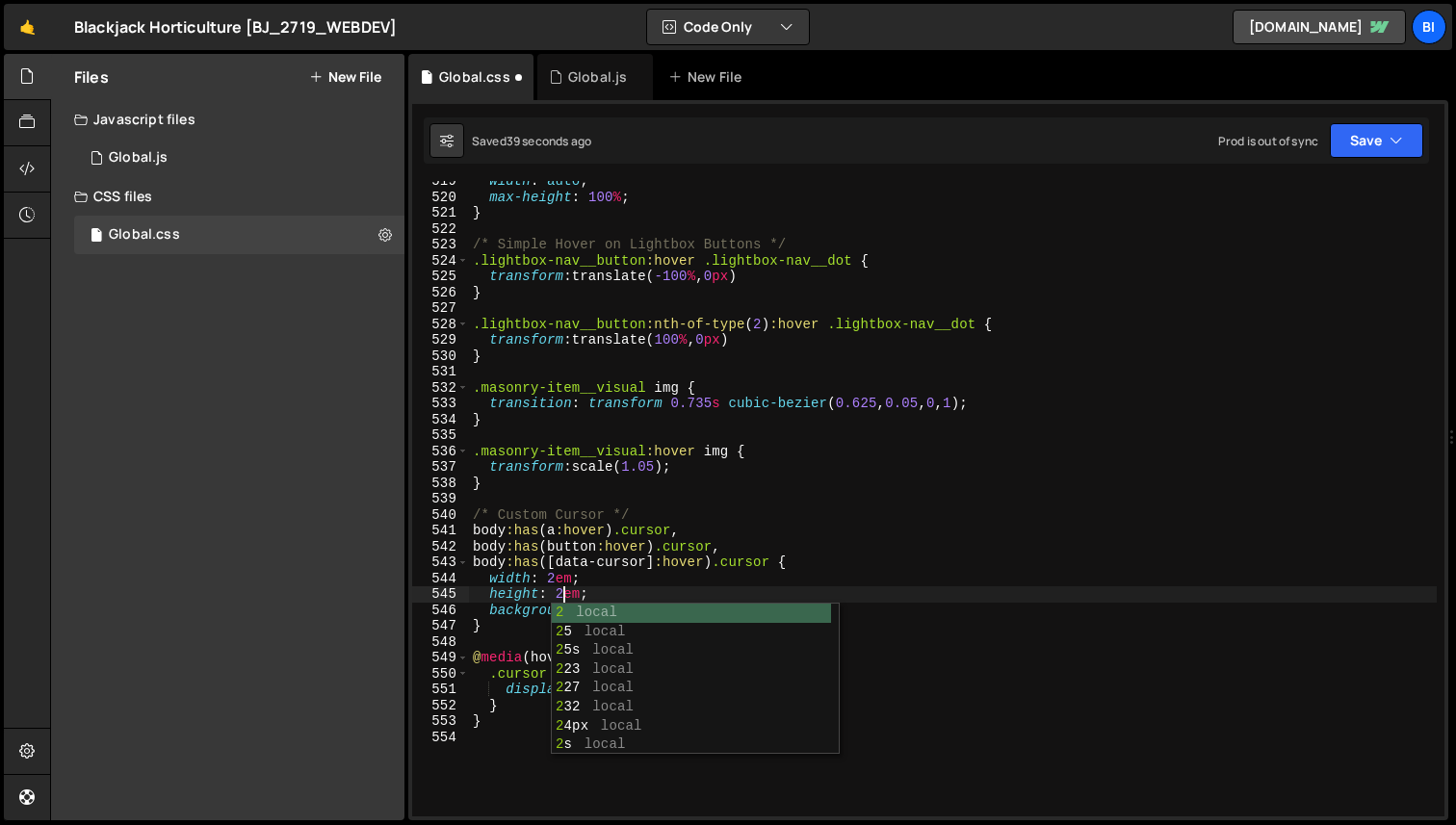
scroll to position [0, 6]
click at [664, 533] on div "width : auto ; max-height : 100 % ; } /* Simple Hover on Lightbox Buttons */ .l…" at bounding box center [953, 507] width 967 height 667
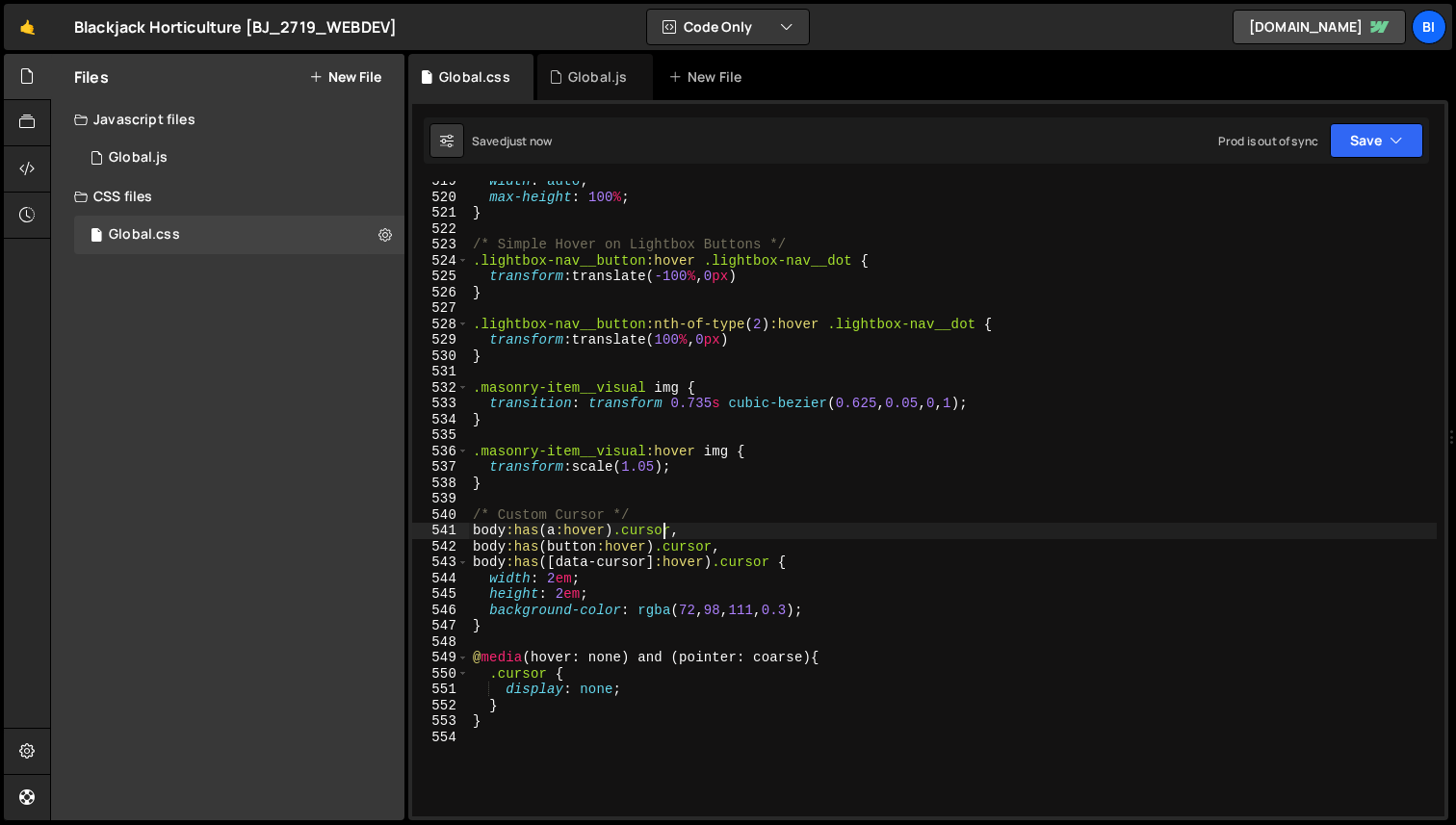
type textarea "body:has(a:hover) .cursor,"
